Goal: Information Seeking & Learning: Find specific page/section

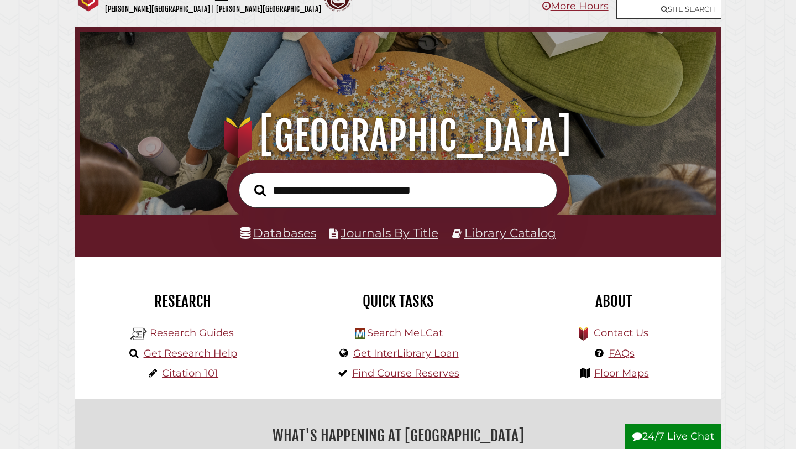
scroll to position [31, 0]
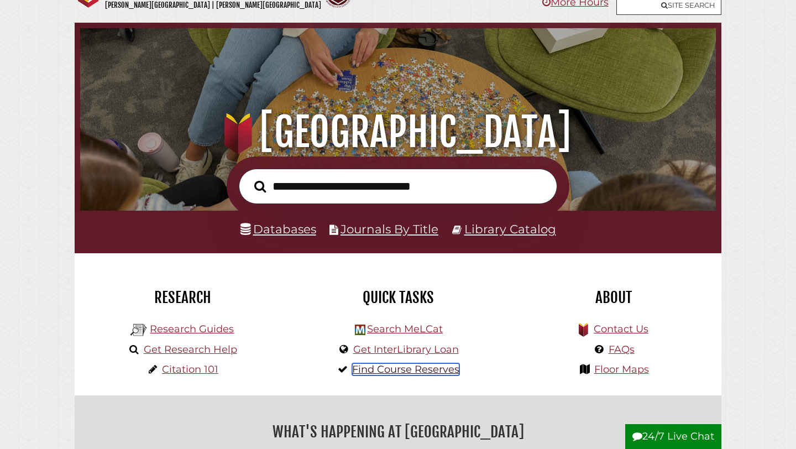
click at [394, 374] on link "Find Course Reserves" at bounding box center [405, 369] width 107 height 12
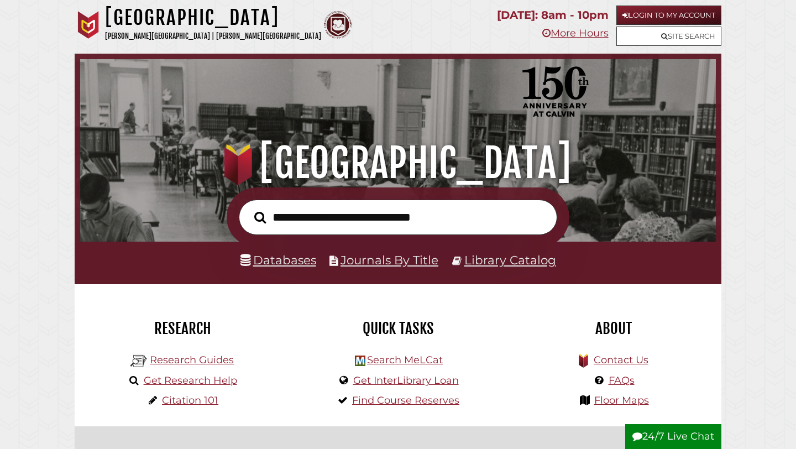
scroll to position [210, 630]
click at [303, 260] on link "Databases" at bounding box center [278, 260] width 76 height 14
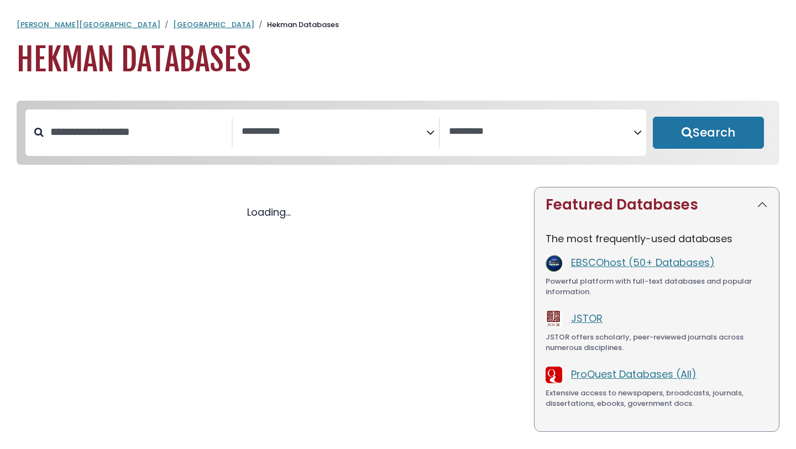
select select "Database Subject Filter"
select select "Database Vendors Filter"
select select "Database Subject Filter"
select select "Database Vendors Filter"
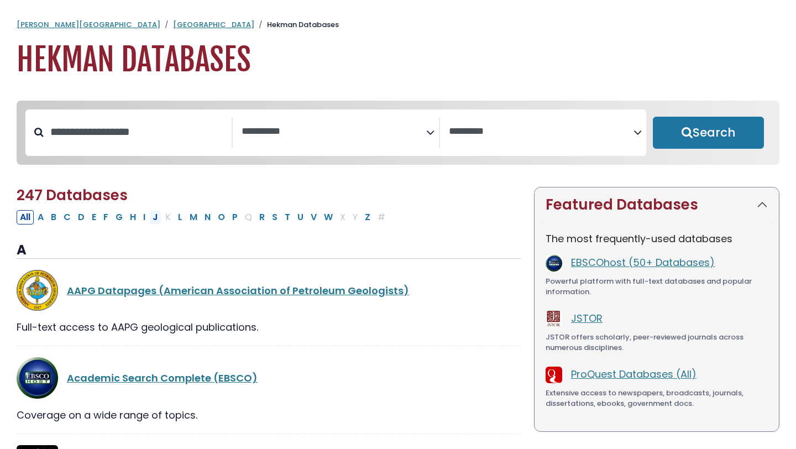
click at [151, 218] on button "J" at bounding box center [155, 217] width 12 height 14
select select "Database Subject Filter"
select select "Database Vendors Filter"
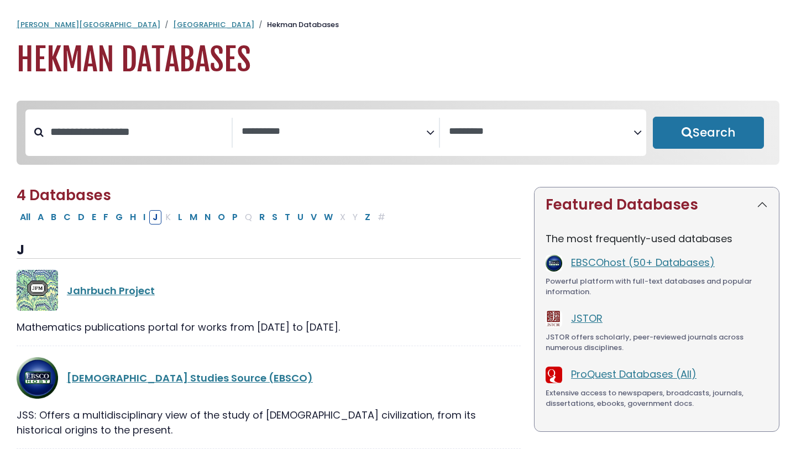
scroll to position [230, 0]
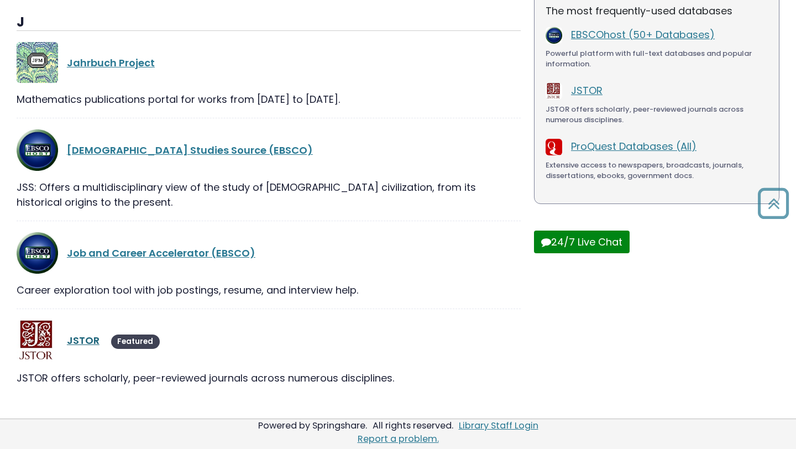
click at [79, 333] on link "JSTOR" at bounding box center [83, 340] width 33 height 14
